Goal: Task Accomplishment & Management: Complete application form

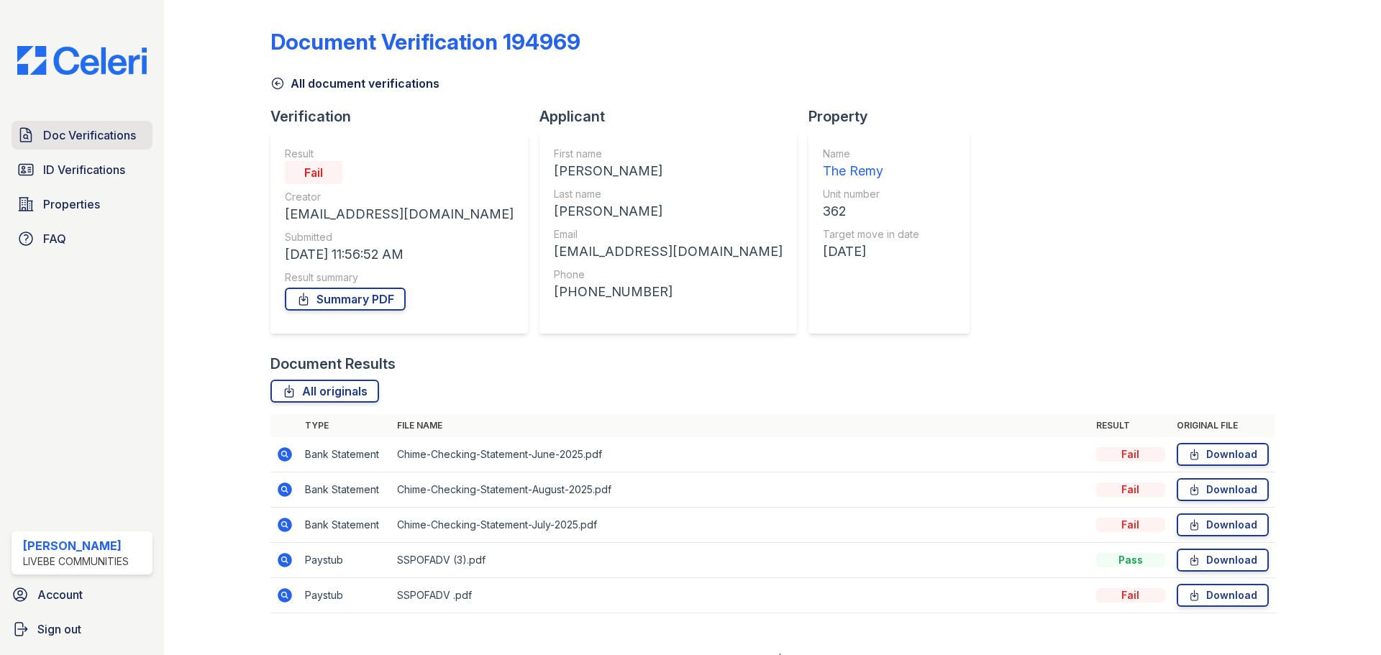
click at [83, 132] on span "Doc Verifications" at bounding box center [89, 135] width 93 height 17
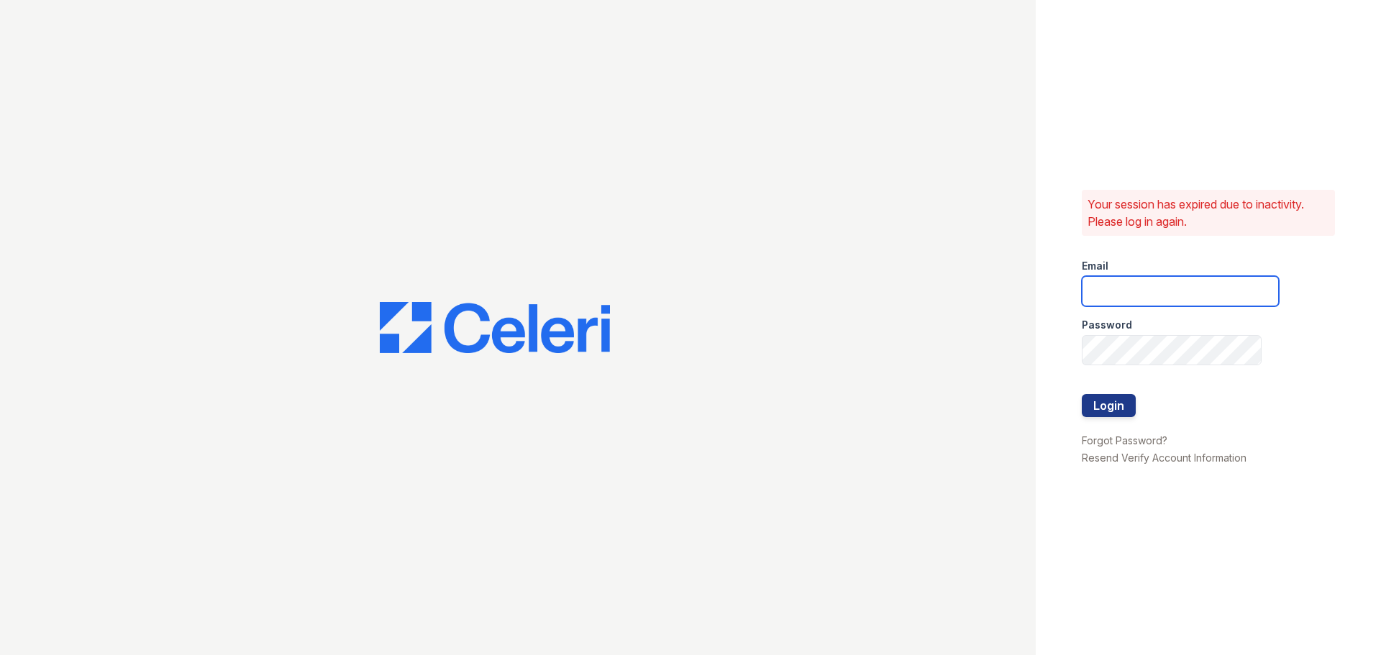
type input "[EMAIL_ADDRESS][DOMAIN_NAME]"
click at [1113, 411] on button "Login" at bounding box center [1109, 405] width 54 height 23
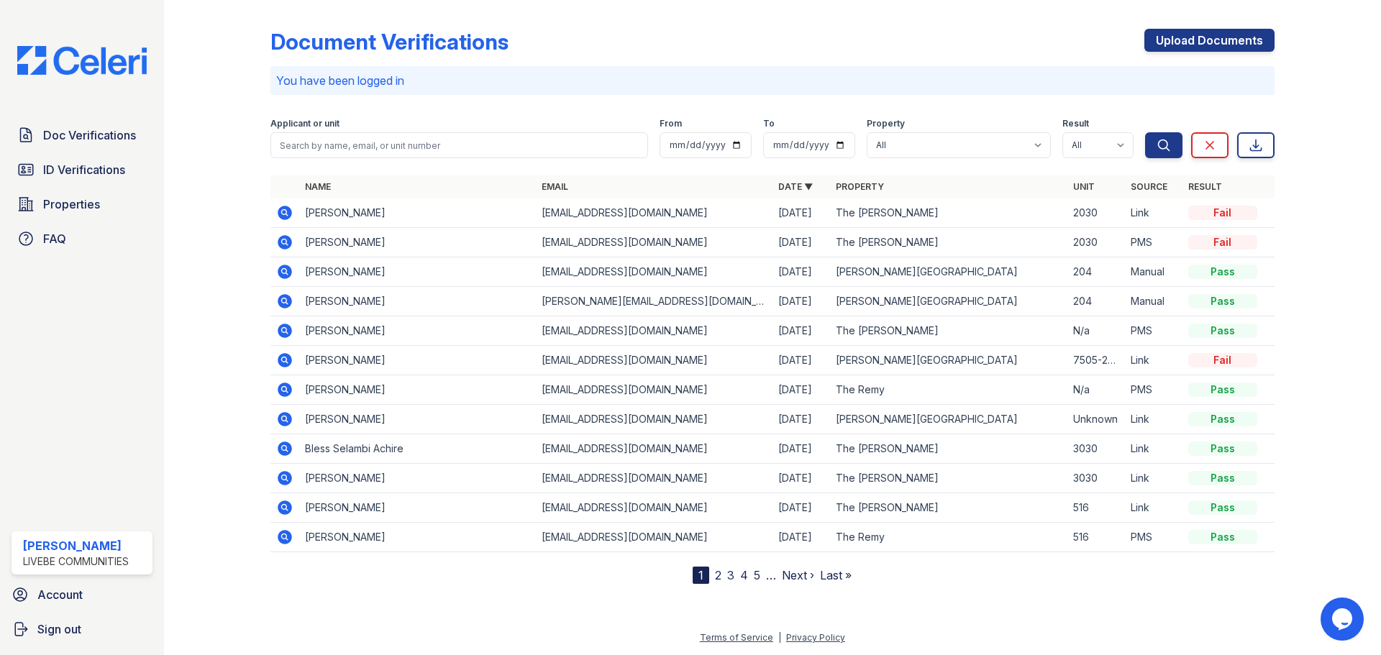
drag, startPoint x: 1198, startPoint y: 40, endPoint x: 1078, endPoint y: 70, distance: 124.0
click at [1198, 38] on link "Upload Documents" at bounding box center [1209, 40] width 130 height 23
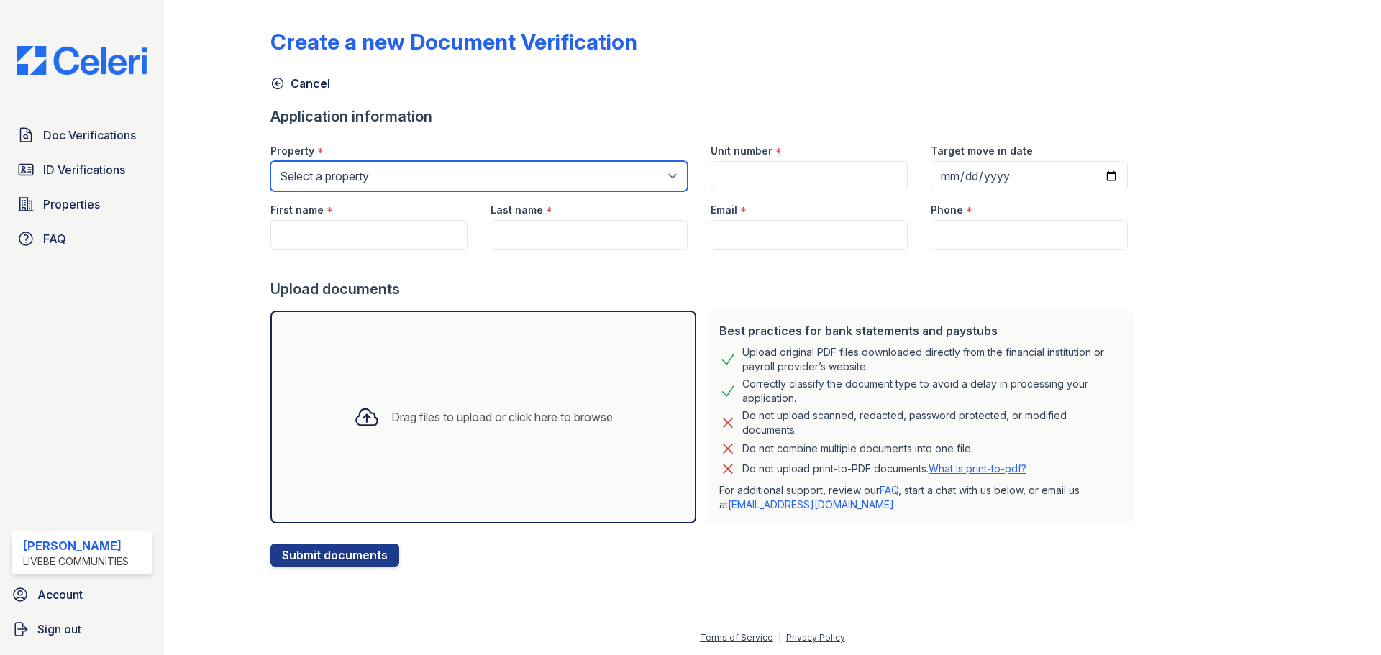
click at [583, 177] on select "Select a property Glen Oaks Apartments The Remy The Remy II" at bounding box center [478, 176] width 417 height 30
select select "508"
click at [270, 161] on select "Select a property Glen Oaks Apartments The Remy The Remy II" at bounding box center [478, 176] width 417 height 30
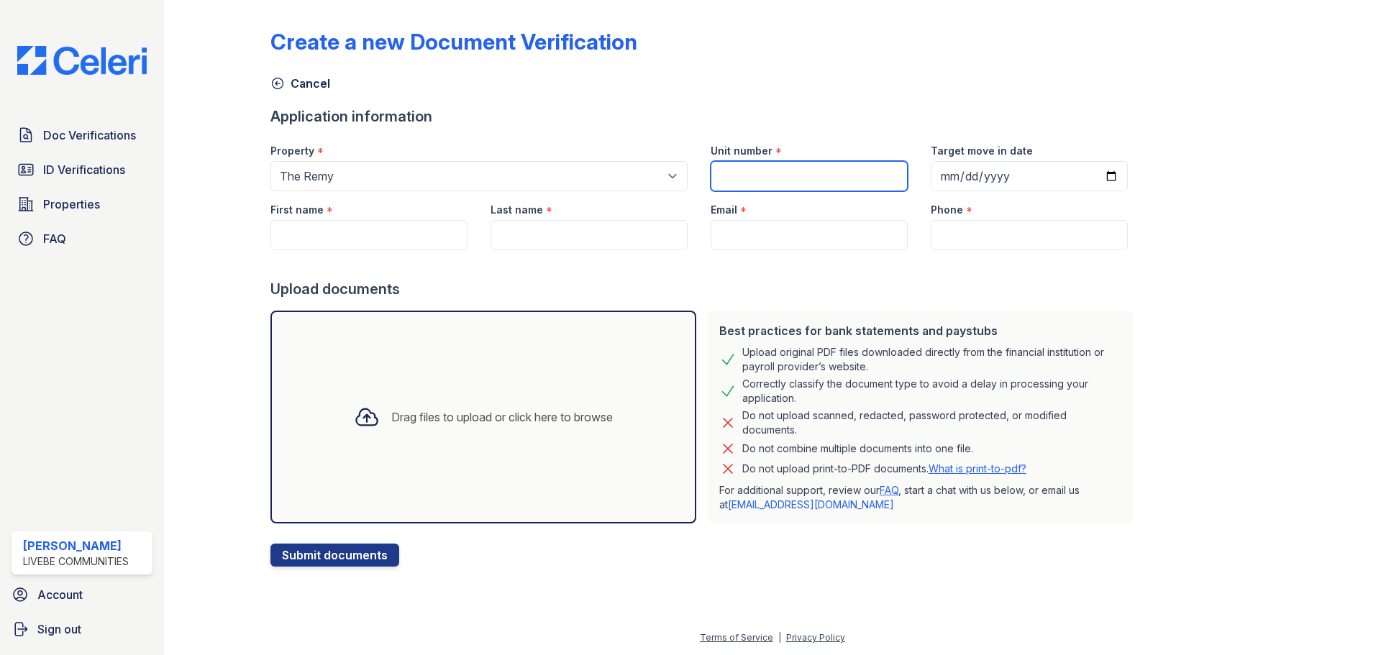
click at [716, 169] on input "Unit number" at bounding box center [809, 176] width 197 height 30
type input "[PERSON_NAME]"
drag, startPoint x: 760, startPoint y: 172, endPoint x: 603, endPoint y: 149, distance: 158.5
click at [604, 172] on div "Property * Select a property Glen Oaks Apartments The Remy The Remy II Unit num…" at bounding box center [699, 161] width 880 height 59
click at [340, 232] on input "First name" at bounding box center [368, 235] width 197 height 30
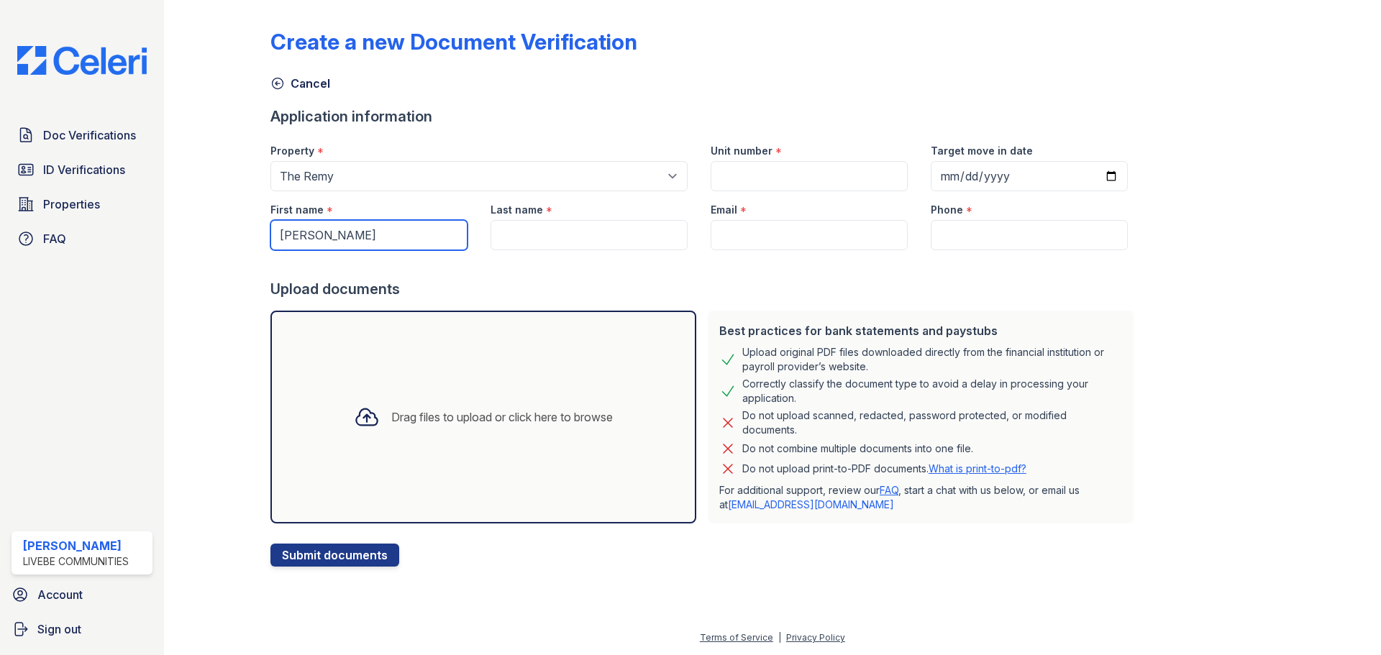
type input "[PERSON_NAME]"
click at [526, 224] on input "Last name" at bounding box center [589, 235] width 197 height 30
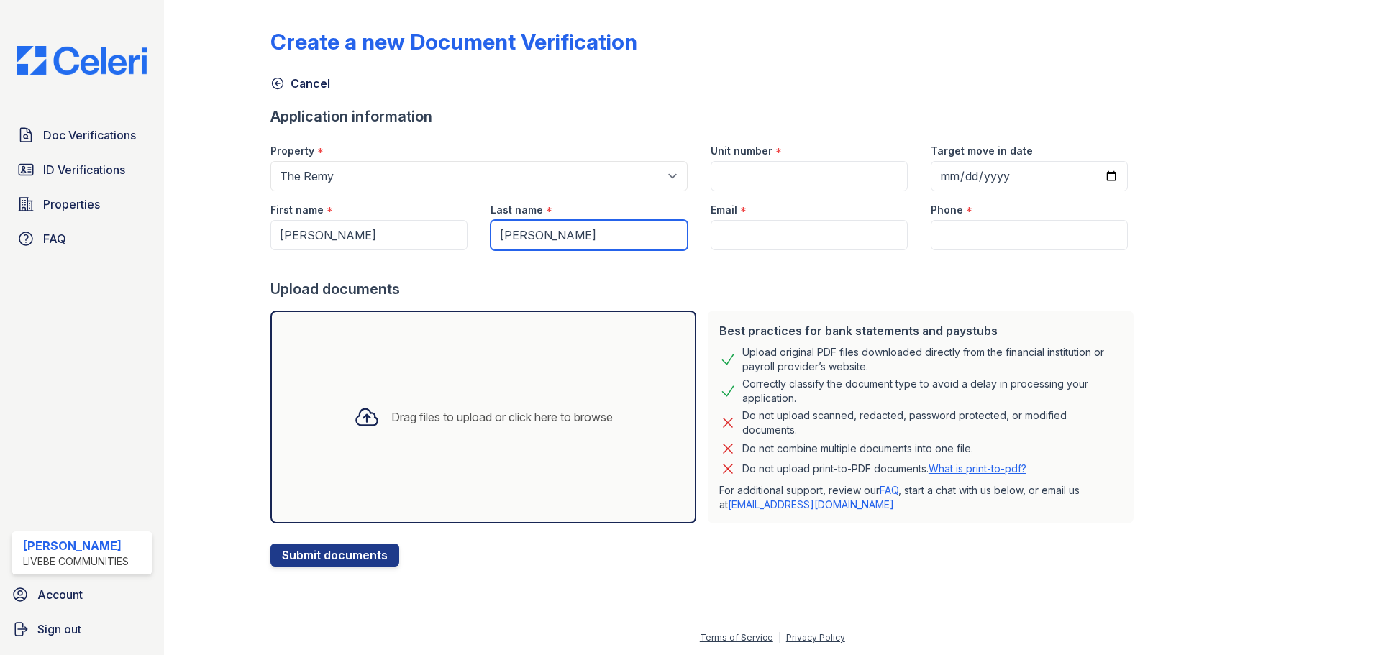
type input "Butler"
click at [734, 245] on input "Email" at bounding box center [809, 235] width 197 height 30
click at [824, 184] on input "Unit number" at bounding box center [809, 176] width 197 height 30
type input "538"
click at [1090, 178] on input "Target move in date" at bounding box center [1029, 176] width 197 height 30
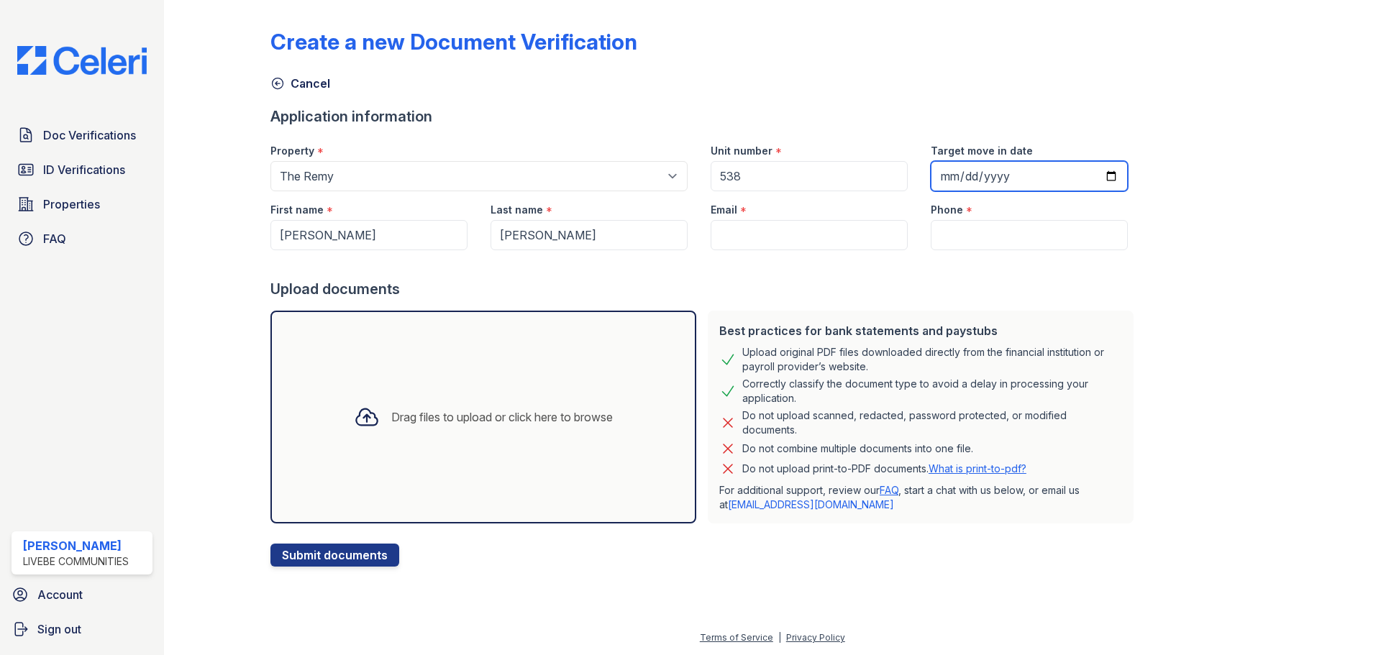
type input "2025-11-07"
click at [777, 268] on div at bounding box center [704, 264] width 869 height 29
click at [739, 228] on input "Email" at bounding box center [809, 235] width 197 height 30
paste input "[EMAIL_ADDRESS][DOMAIN_NAME]"
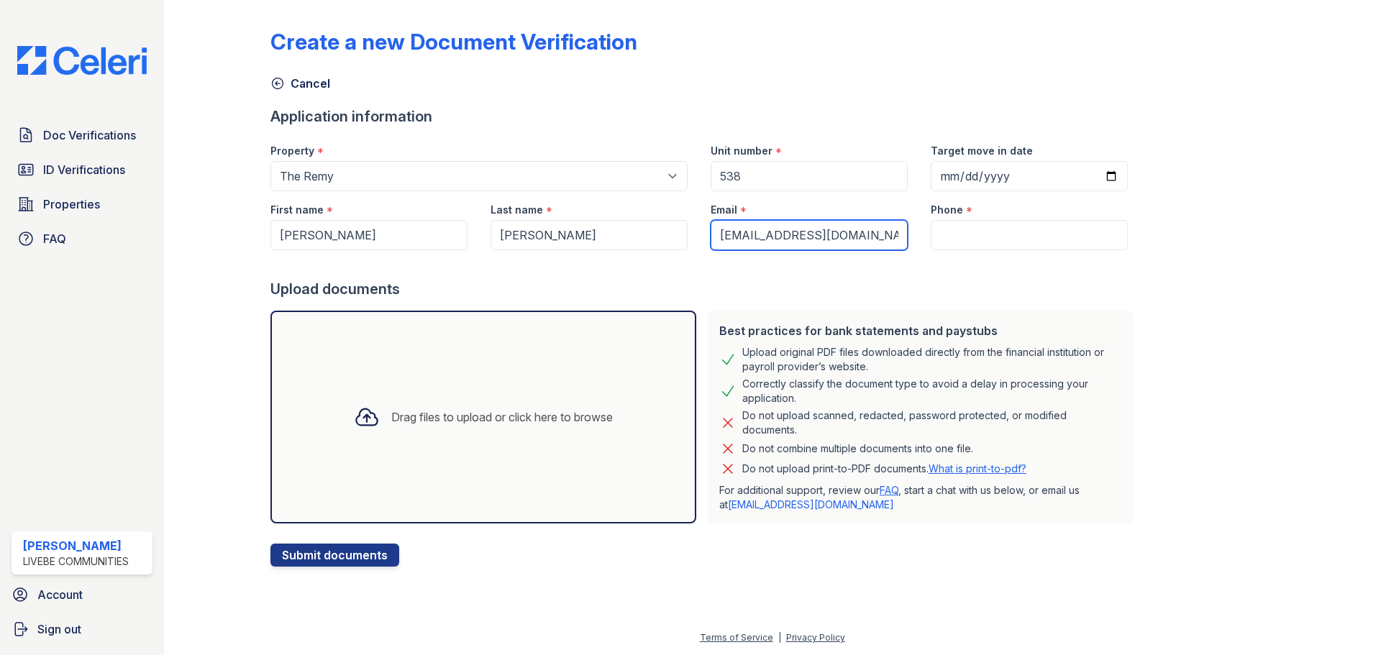
type input "[EMAIL_ADDRESS][DOMAIN_NAME]"
click at [988, 240] on input "Phone" at bounding box center [1029, 235] width 197 height 30
paste input "202) 868-1263"
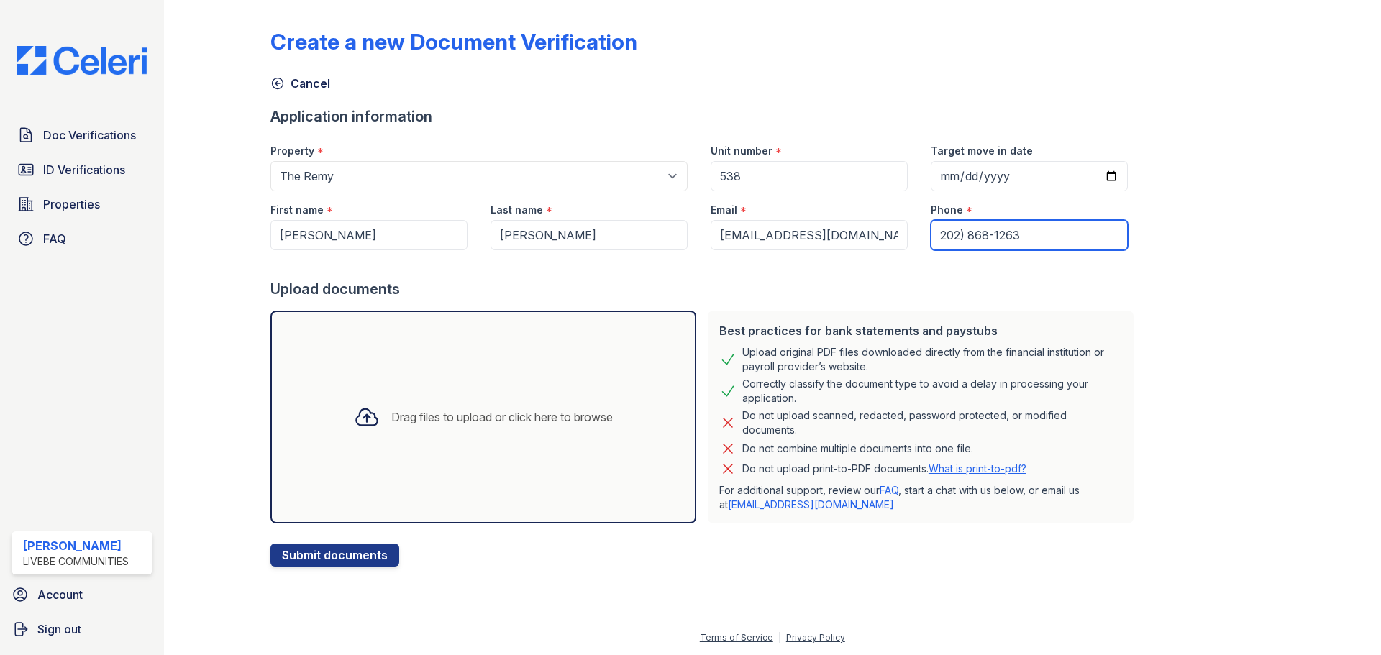
drag, startPoint x: 955, startPoint y: 232, endPoint x: 950, endPoint y: 248, distance: 16.6
click at [954, 232] on input "202) 868-1263" at bounding box center [1029, 235] width 197 height 30
type input "202- 868-1263"
click at [293, 557] on button "Submit documents" at bounding box center [334, 555] width 129 height 23
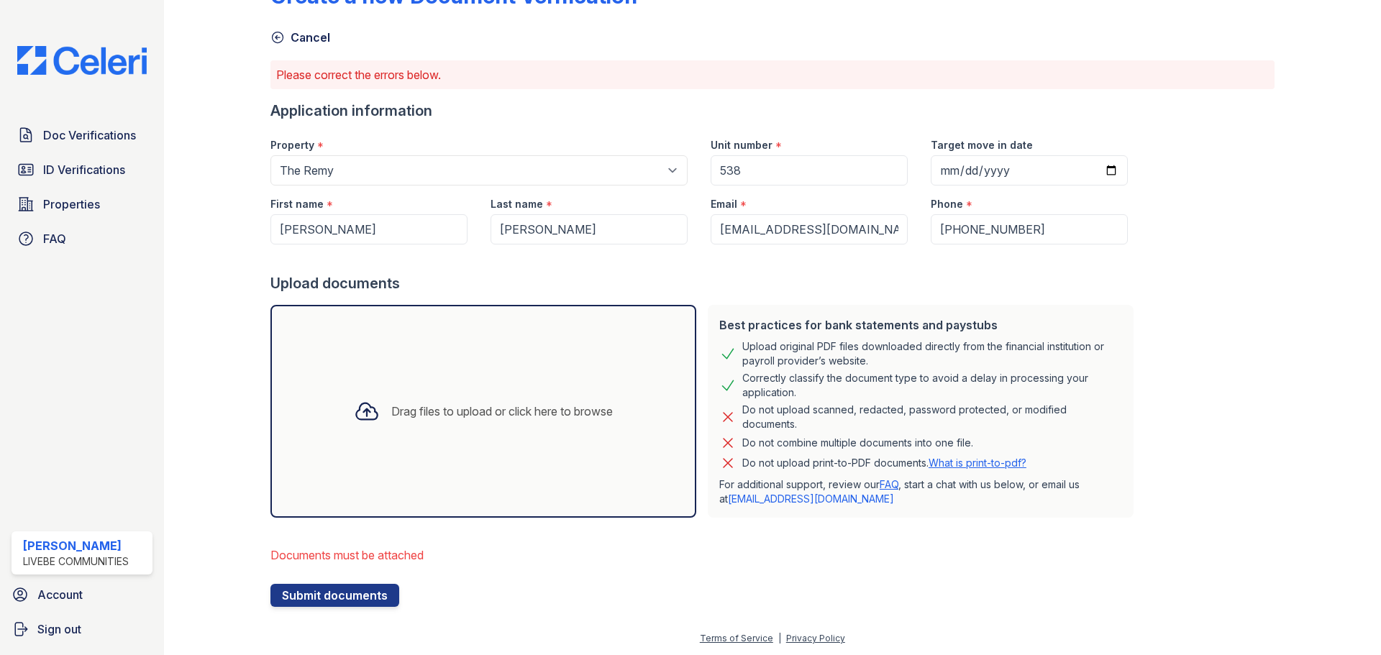
scroll to position [47, 0]
click at [463, 404] on div "Drag files to upload or click here to browse" at bounding box center [502, 410] width 222 height 17
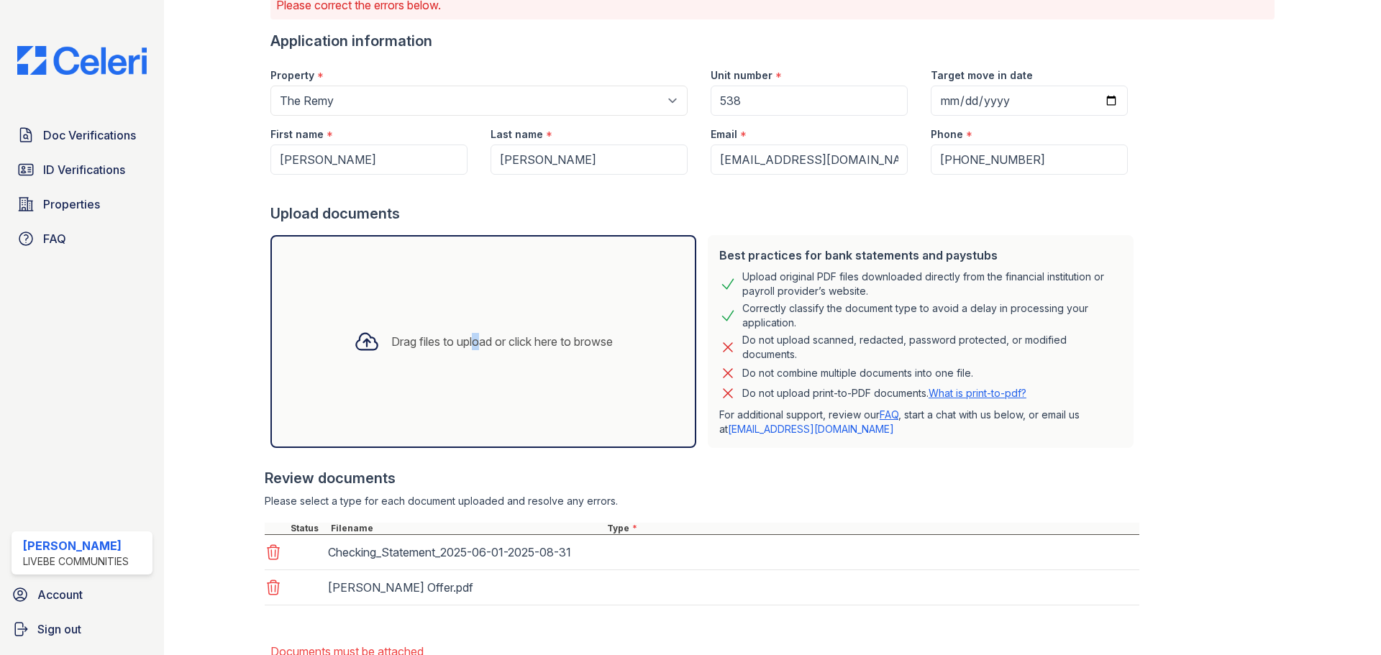
scroll to position [213, 0]
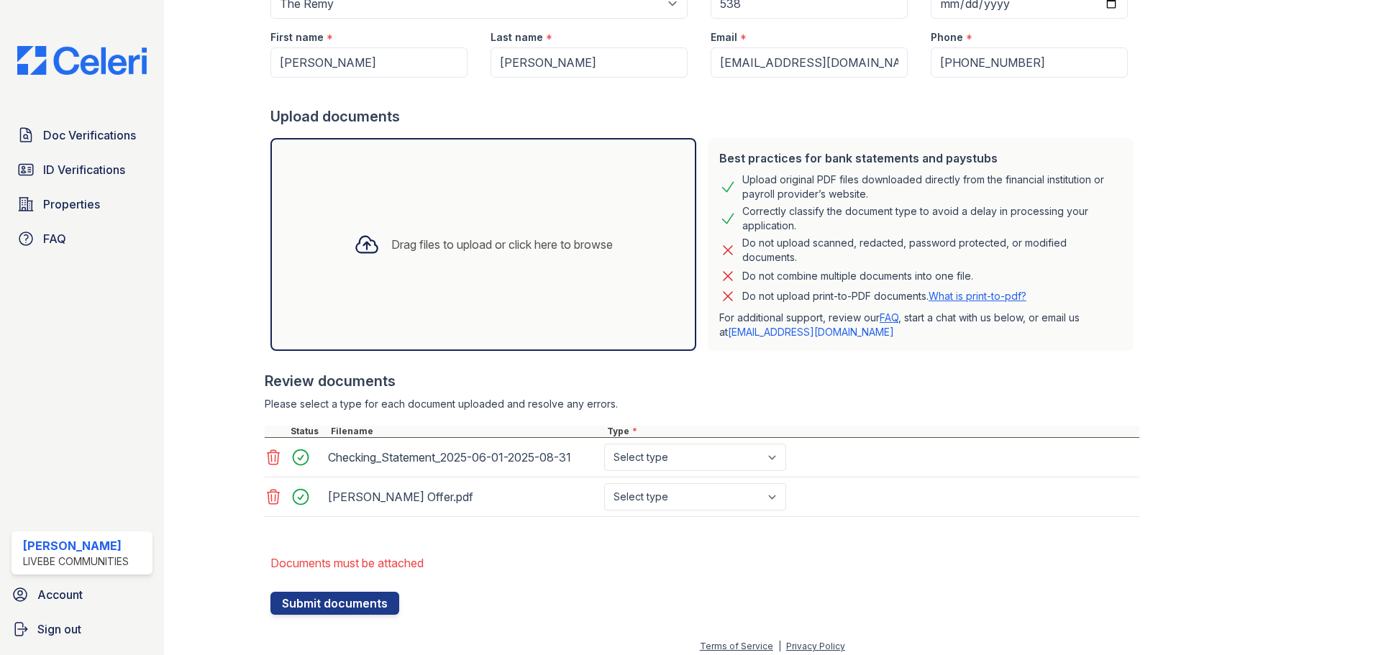
click at [504, 195] on div "Drag files to upload or click here to browse" at bounding box center [483, 244] width 426 height 213
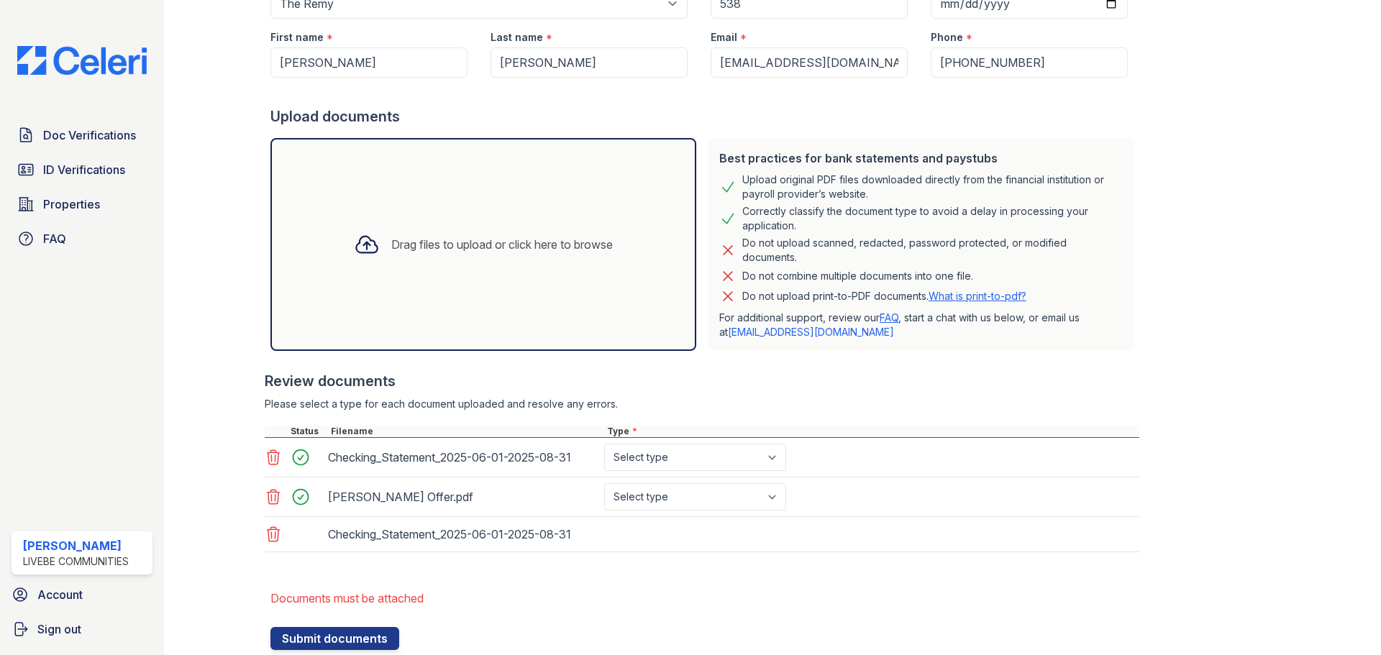
click at [406, 274] on div "Drag files to upload or click here to browse" at bounding box center [483, 244] width 426 height 213
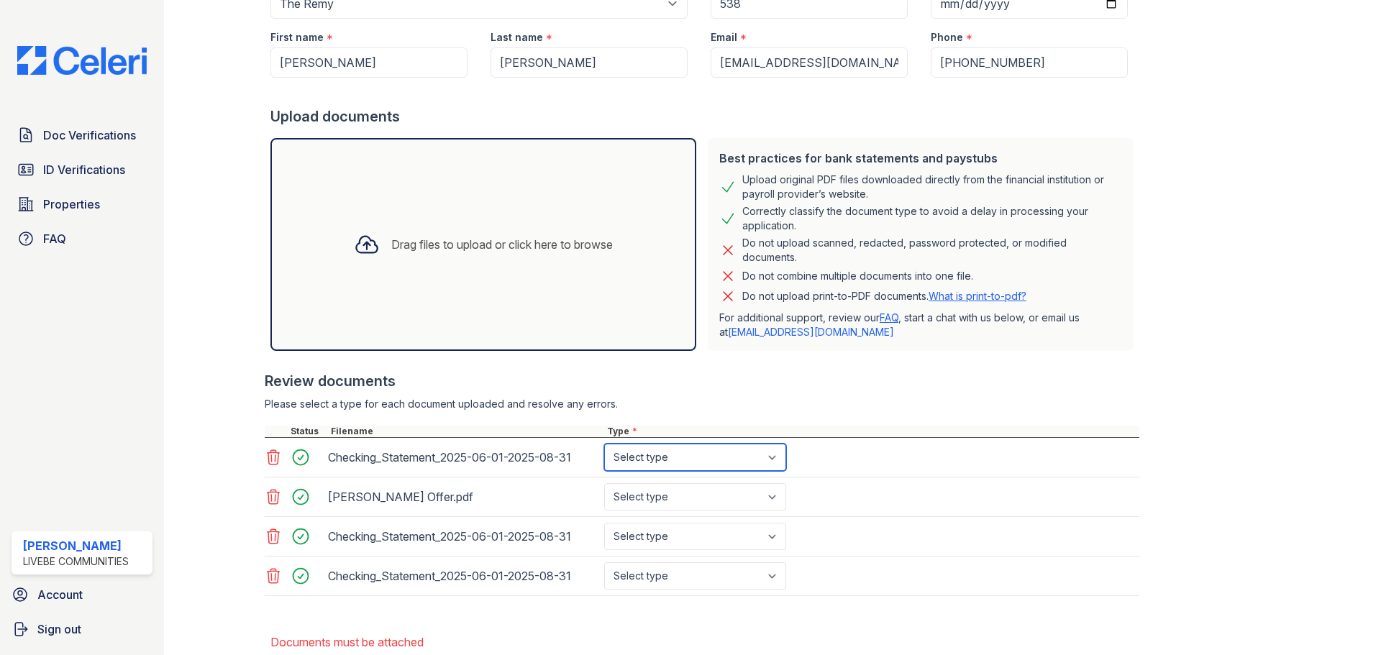
click at [733, 449] on select "Select type Paystub Bank Statement Offer Letter Tax Documents Benefit Award Let…" at bounding box center [695, 457] width 182 height 27
select select "bank_statement"
click at [604, 444] on select "Select type Paystub Bank Statement Offer Letter Tax Documents Benefit Award Let…" at bounding box center [695, 457] width 182 height 27
click at [694, 496] on select "Select type Paystub Bank Statement Offer Letter Tax Documents Benefit Award Let…" at bounding box center [695, 496] width 182 height 27
select select "offer_letter"
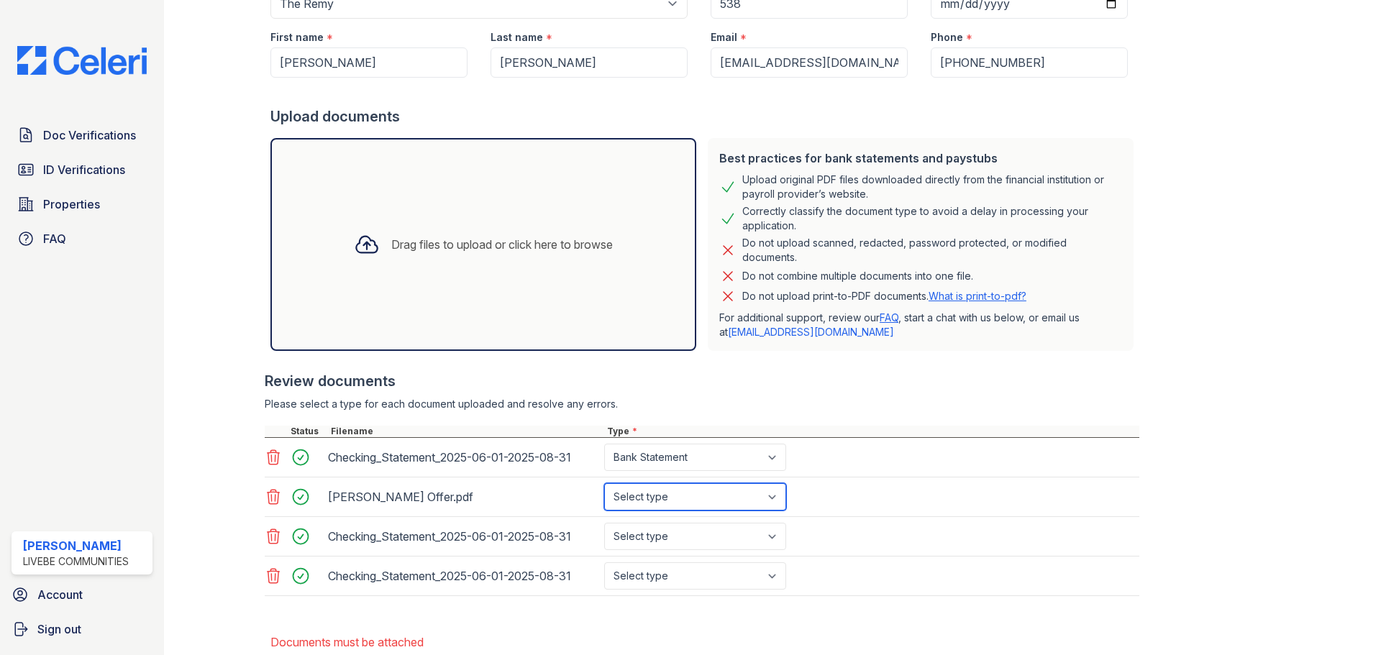
click at [604, 483] on select "Select type Paystub Bank Statement Offer Letter Tax Documents Benefit Award Let…" at bounding box center [695, 496] width 182 height 27
click at [659, 542] on select "Select type Paystub Bank Statement Offer Letter Tax Documents Benefit Award Let…" at bounding box center [695, 536] width 182 height 27
select select "bank_statement"
click at [604, 523] on select "Select type Paystub Bank Statement Offer Letter Tax Documents Benefit Award Let…" at bounding box center [695, 536] width 182 height 27
click at [698, 581] on select "Select type Paystub Bank Statement Offer Letter Tax Documents Benefit Award Let…" at bounding box center [695, 576] width 182 height 27
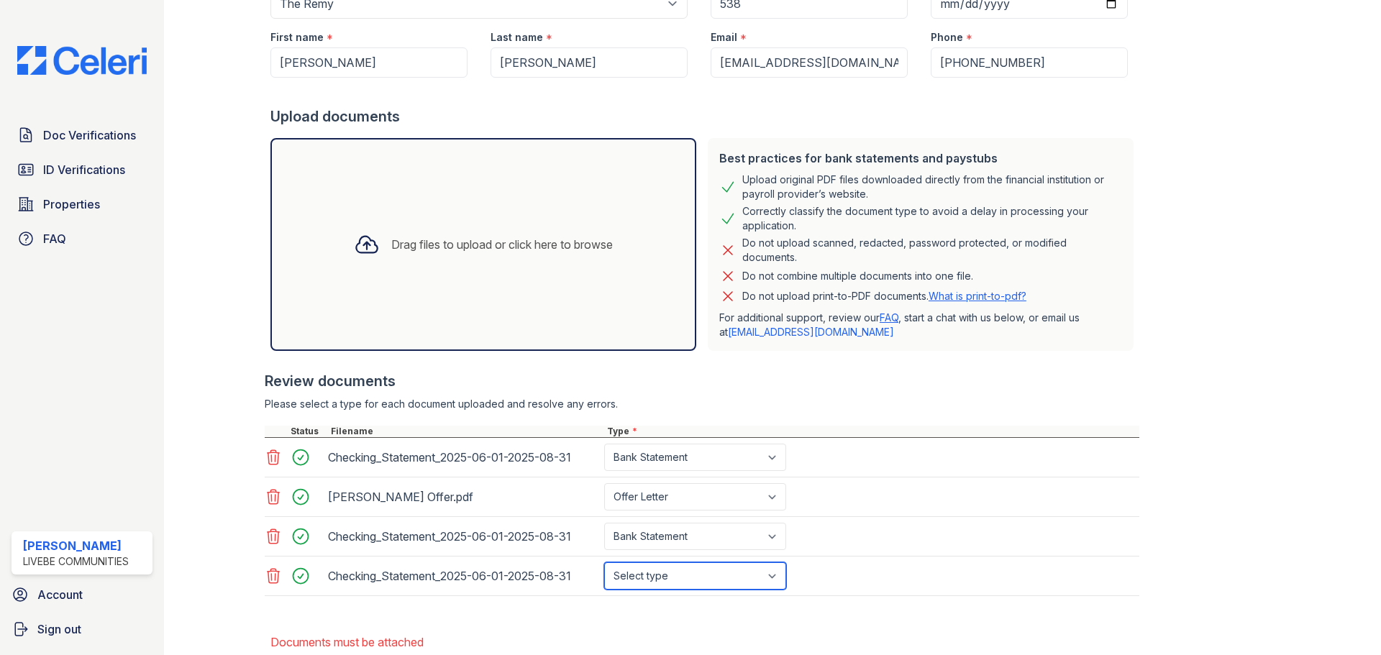
select select "bank_statement"
click at [604, 563] on select "Select type Paystub Bank Statement Offer Letter Tax Documents Benefit Award Let…" at bounding box center [695, 576] width 182 height 27
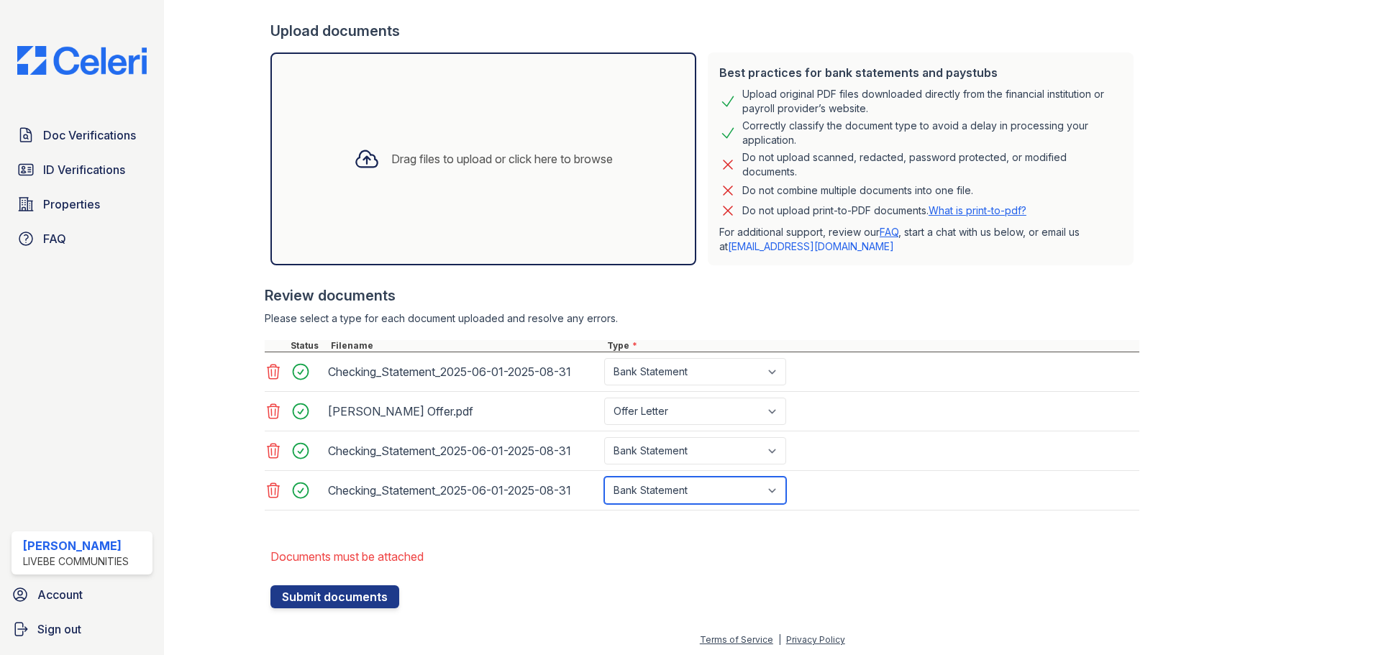
scroll to position [301, 0]
click at [355, 593] on button "Submit documents" at bounding box center [334, 594] width 129 height 23
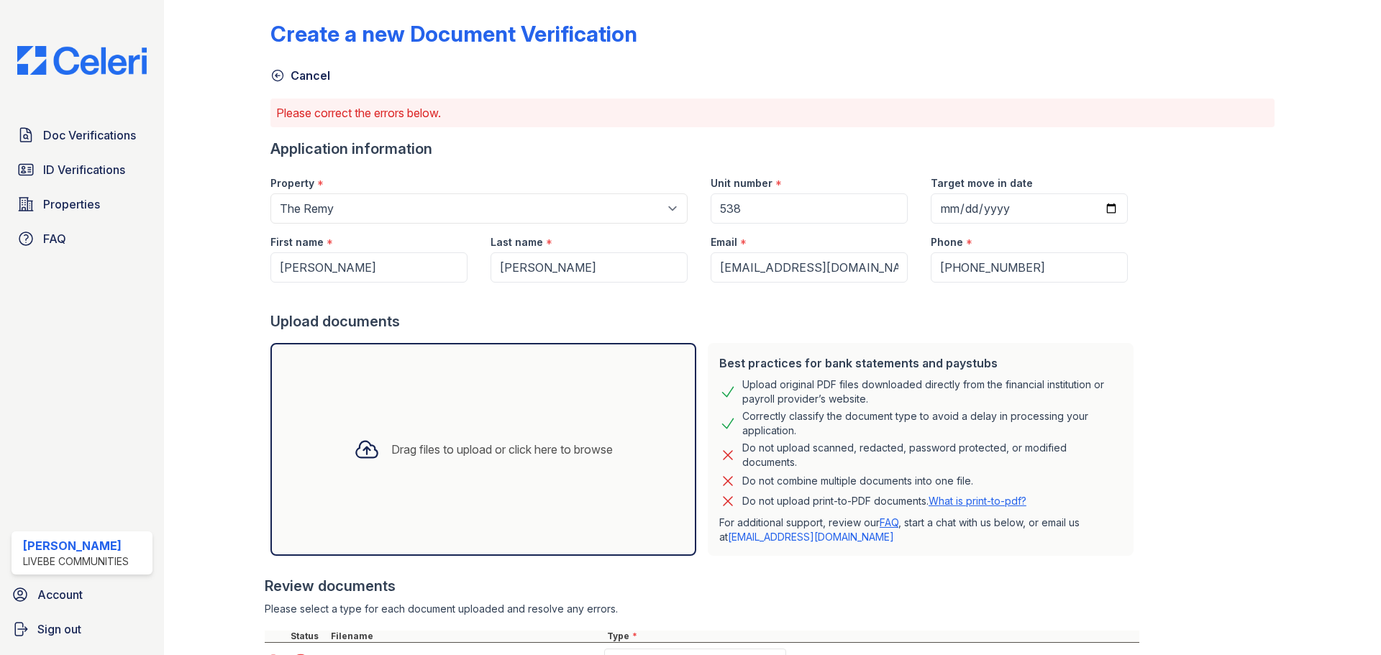
scroll to position [0, 0]
